Goal: Information Seeking & Learning: Learn about a topic

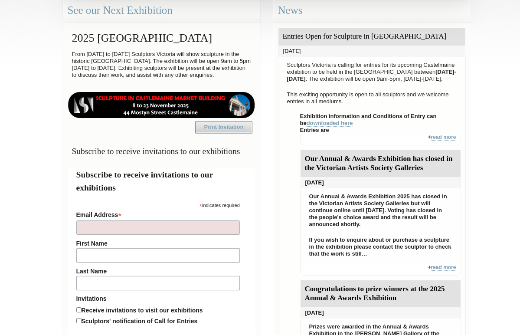
scroll to position [260, 0]
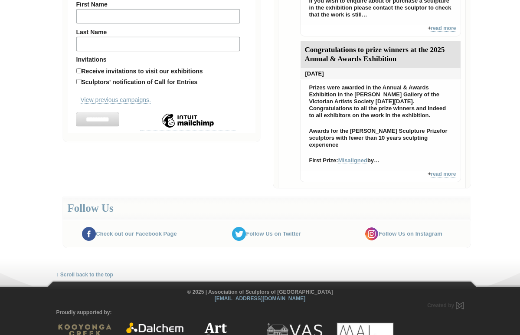
scroll to position [499, 0]
click at [358, 164] on link "Misaligned" at bounding box center [352, 160] width 29 height 7
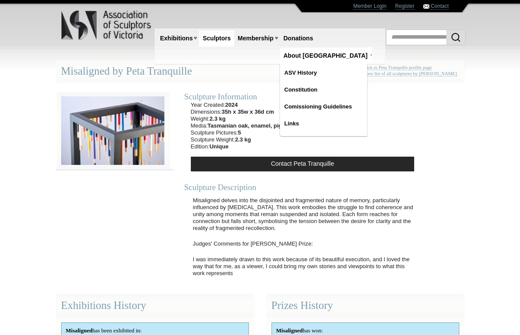
click at [330, 48] on link "About [GEOGRAPHIC_DATA]" at bounding box center [325, 56] width 91 height 16
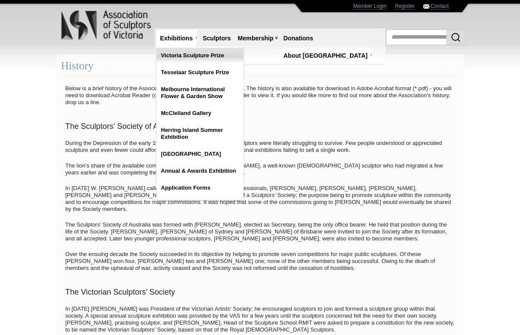
click at [186, 56] on link "Victoria Sculpture Prize" at bounding box center [200, 56] width 87 height 16
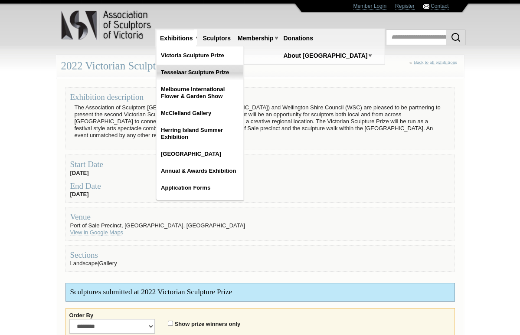
click at [175, 73] on link "Tesselaar Sculpture Prize" at bounding box center [200, 73] width 87 height 16
click at [187, 72] on link "Tesselaar Sculpture Prize" at bounding box center [200, 73] width 87 height 16
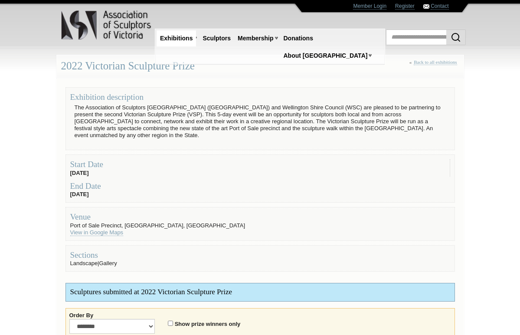
click at [27, 252] on body "Toggle navigation Association of Sculptors of Victoria Home Exhibitions Victori…" at bounding box center [260, 167] width 520 height 335
click at [190, 14] on nav "Exhibitions Victoria Sculpture Prize Tesselaar Sculpture Prize Melbourne Intern…" at bounding box center [273, 21] width 237 height 17
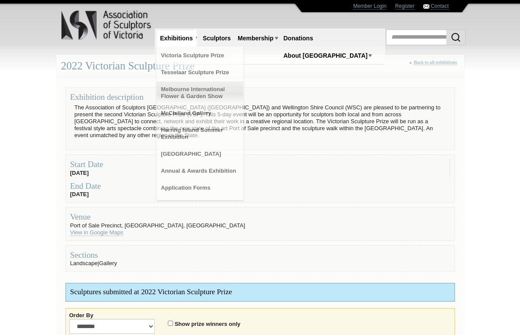
click at [182, 95] on link "Melbourne International Flower & Garden Show" at bounding box center [200, 93] width 87 height 23
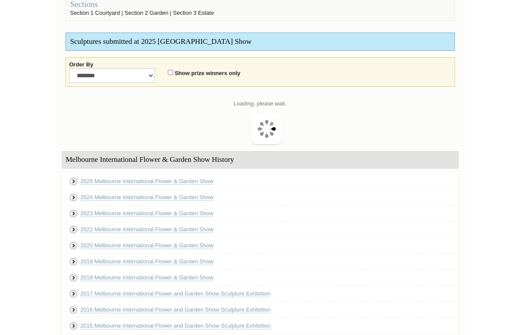
scroll to position [184, 0]
click at [112, 178] on link "2025 Melbourne International Flower & Garden Show" at bounding box center [151, 180] width 133 height 7
